Goal: Task Accomplishment & Management: Complete application form

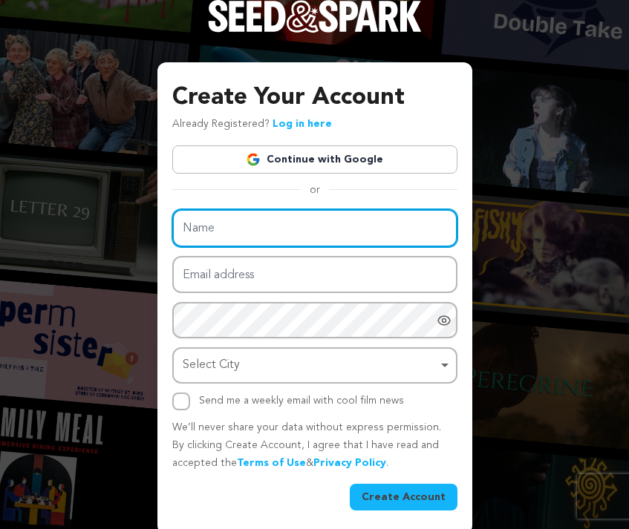
click at [206, 221] on input "Name" at bounding box center [314, 228] width 285 height 38
type input "Michele Alspach"
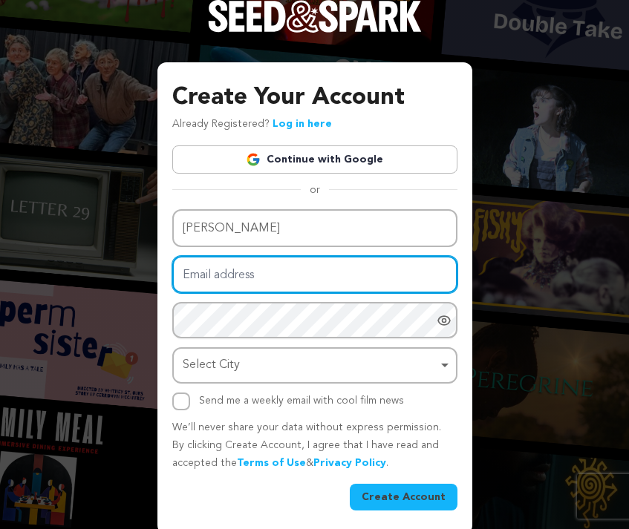
click at [183, 278] on input "Email address" at bounding box center [314, 275] width 285 height 38
type input "malspach4@gmail.com"
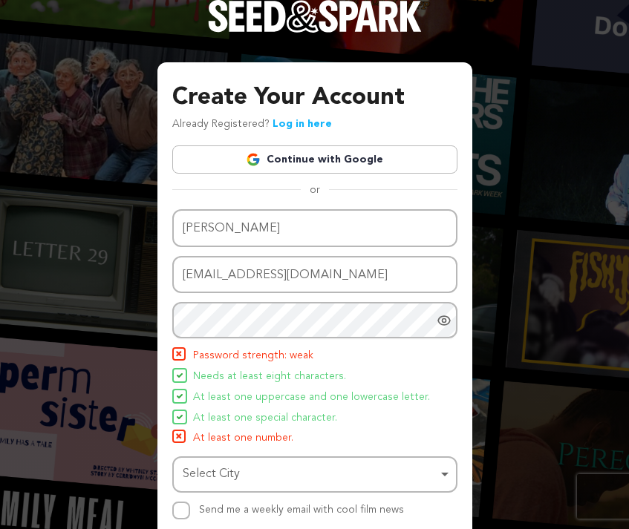
click at [445, 327] on icon "Show password as plain text. Warning: this will display your password on the sc…" at bounding box center [443, 320] width 15 height 15
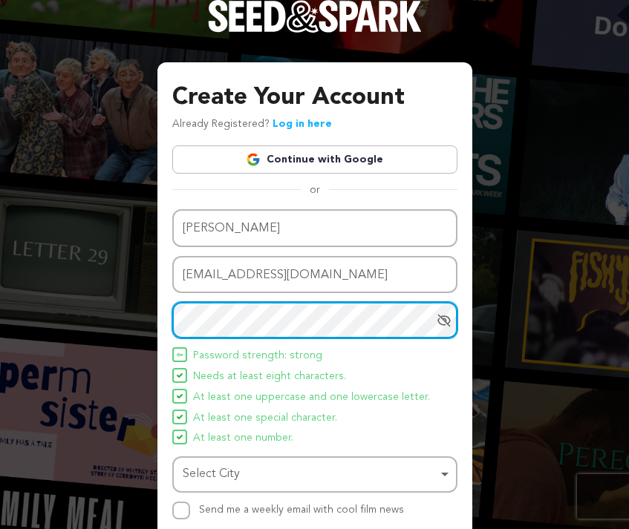
click at [226, 474] on div "Select City Remove item" at bounding box center [310, 475] width 255 height 22
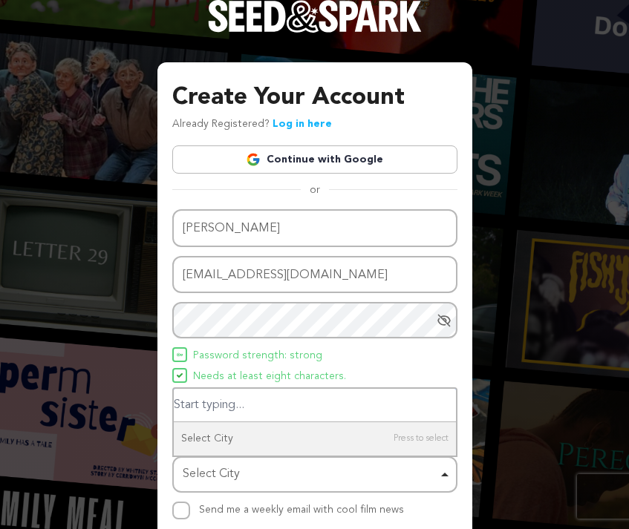
click at [448, 473] on div "Select City Remove item" at bounding box center [315, 474] width 270 height 27
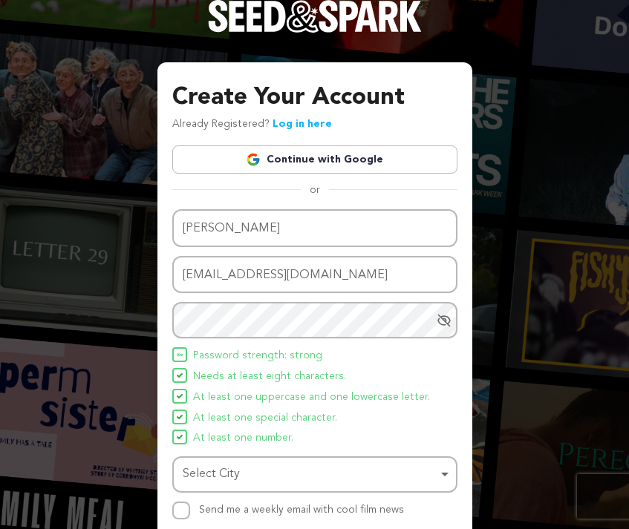
click at [191, 477] on div "Select City Remove item" at bounding box center [310, 475] width 255 height 22
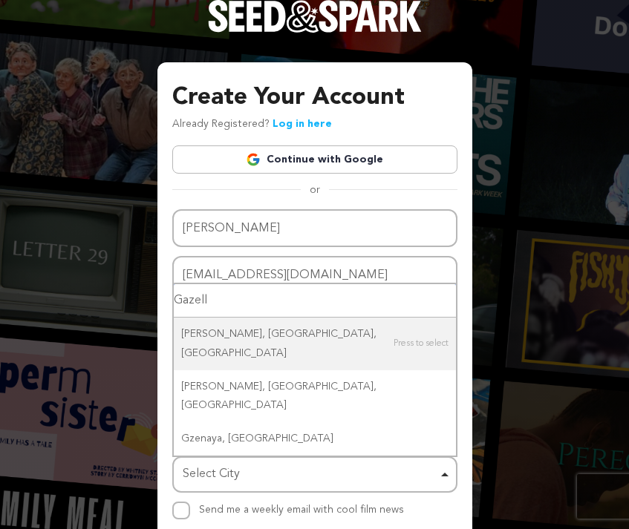
type input "Gazelle"
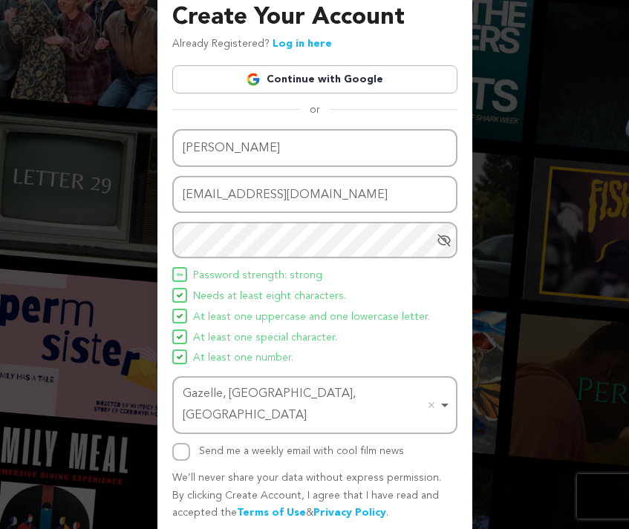
scroll to position [114, 0]
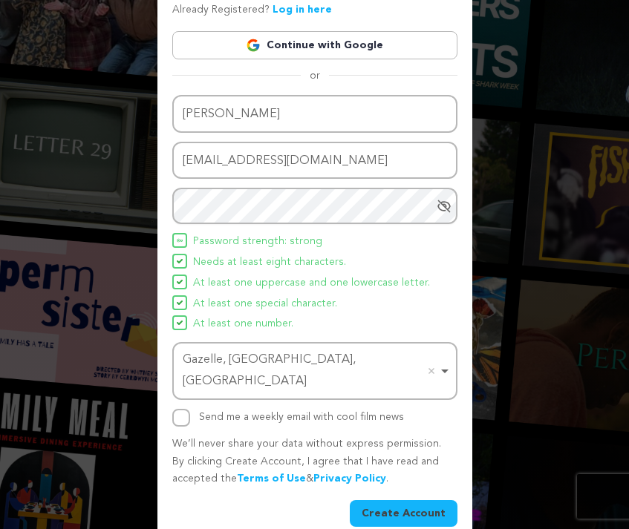
click at [401, 500] on button "Create Account" at bounding box center [404, 513] width 108 height 27
